Goal: Task Accomplishment & Management: Complete application form

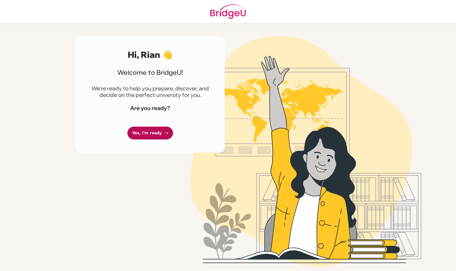
click at [164, 129] on link "Yes, I'm ready" at bounding box center [150, 133] width 46 height 13
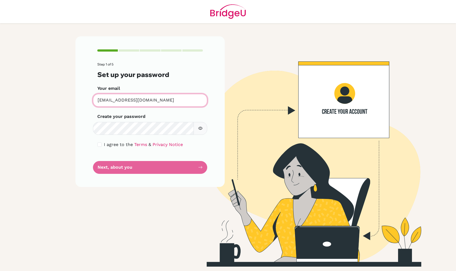
click at [162, 105] on input "[EMAIL_ADDRESS][DOMAIN_NAME]" at bounding box center [150, 100] width 114 height 13
click at [98, 145] on input "checkbox" at bounding box center [99, 145] width 4 height 4
checkbox input "true"
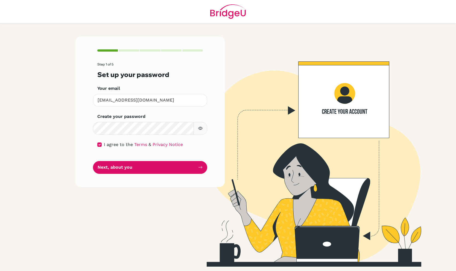
click at [136, 177] on div "Step 1 of 5 Set up your password Your email [EMAIL_ADDRESS][DOMAIN_NAME] Invali…" at bounding box center [149, 111] width 149 height 151
click at [198, 131] on button "button" at bounding box center [201, 128] width 14 height 13
click at [164, 173] on button "Next, about you" at bounding box center [150, 167] width 114 height 13
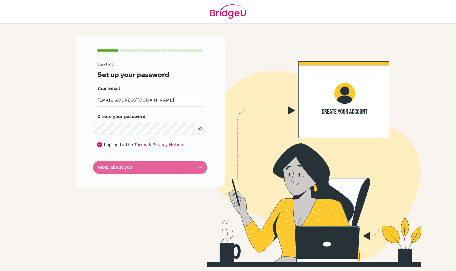
click at [168, 163] on form "Step 1 of 5 Set up your password Your email [EMAIL_ADDRESS][DOMAIN_NAME] Invali…" at bounding box center [150, 118] width 106 height 111
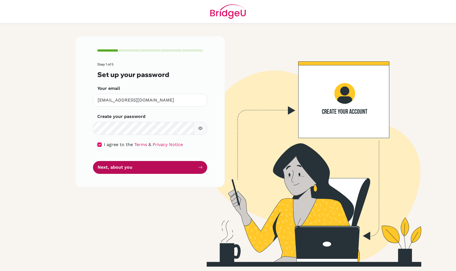
click at [159, 166] on button "Next, about you" at bounding box center [150, 167] width 114 height 13
